Goal: Task Accomplishment & Management: Use online tool/utility

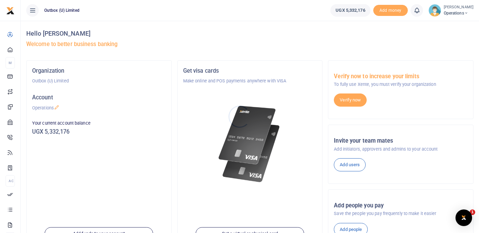
click at [393, 10] on div at bounding box center [239, 116] width 479 height 233
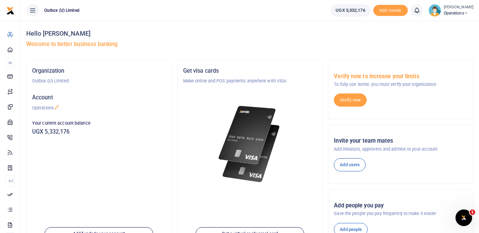
click at [393, 10] on span "Add money" at bounding box center [390, 10] width 35 height 11
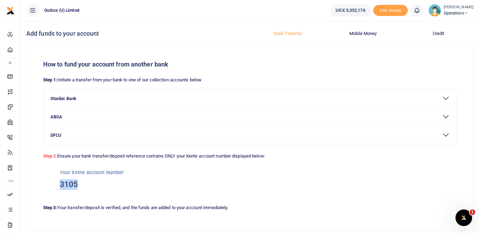
drag, startPoint x: 78, startPoint y: 183, endPoint x: 54, endPoint y: 182, distance: 23.9
click at [54, 182] on div "Your Xente Account Number 3105" at bounding box center [249, 179] width 413 height 39
copy h3 "3105"
drag, startPoint x: 72, startPoint y: 172, endPoint x: 111, endPoint y: 186, distance: 42.0
click at [111, 186] on div "Your Xente Account Number 3105" at bounding box center [249, 179] width 413 height 39
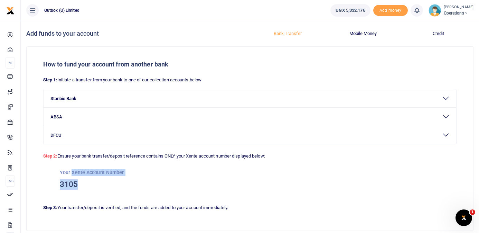
copy div "Xente Account Number 3105"
